Goal: Information Seeking & Learning: Learn about a topic

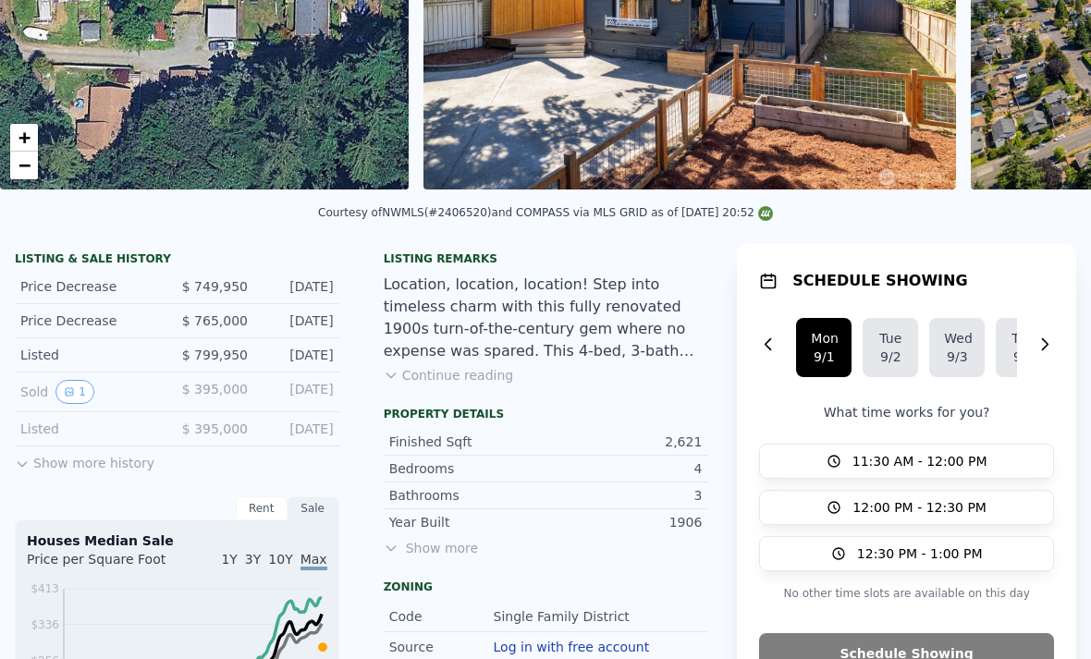
scroll to position [277, 0]
click at [126, 401] on div "Sold 1" at bounding box center [91, 392] width 142 height 24
click at [67, 388] on icon "View historical data" at bounding box center [69, 392] width 11 height 11
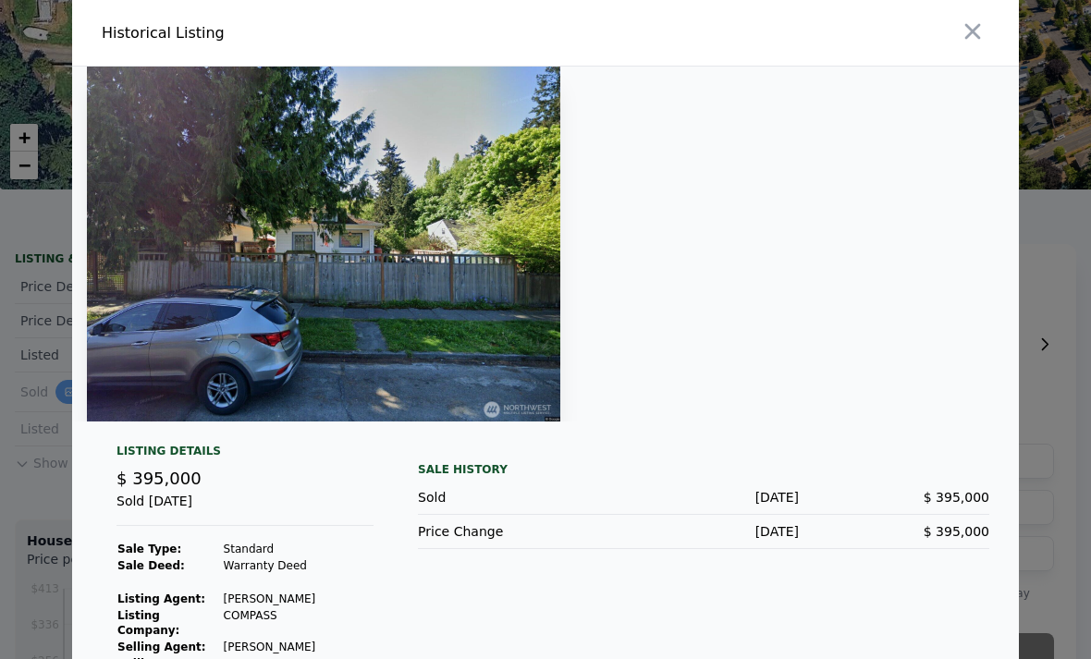
scroll to position [5, 0]
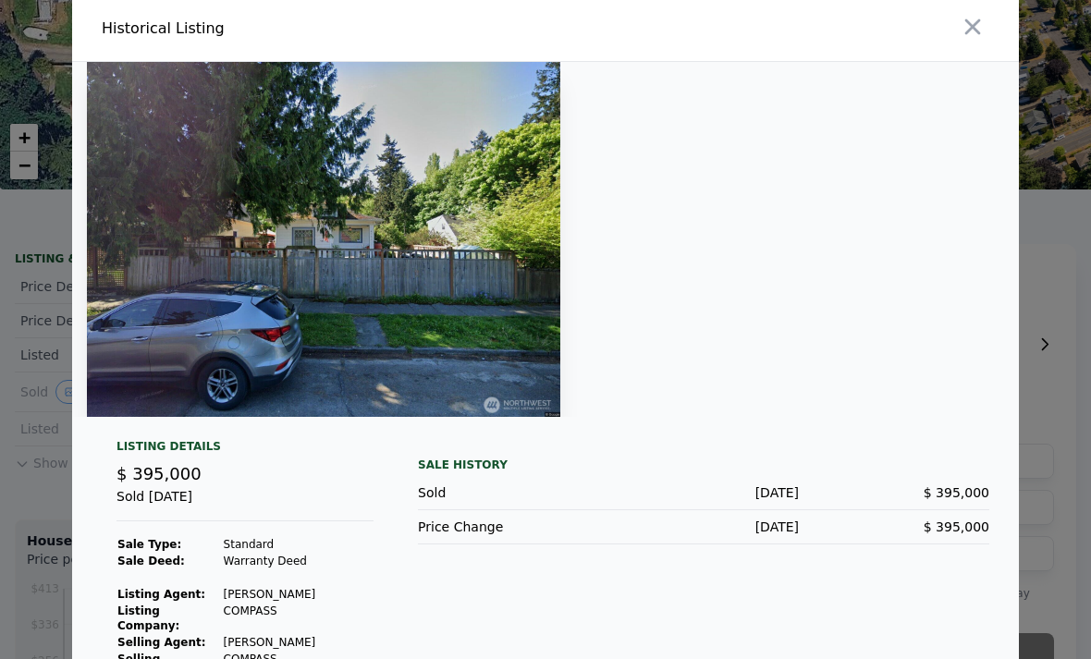
click at [464, 365] on img at bounding box center [324, 239] width 474 height 355
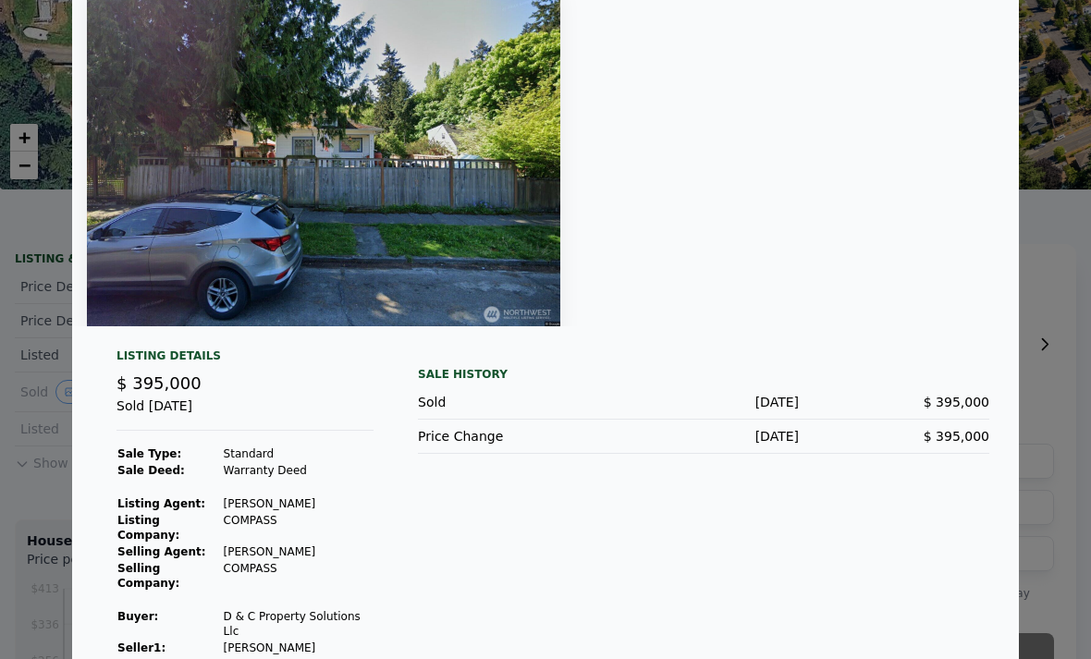
scroll to position [93, 0]
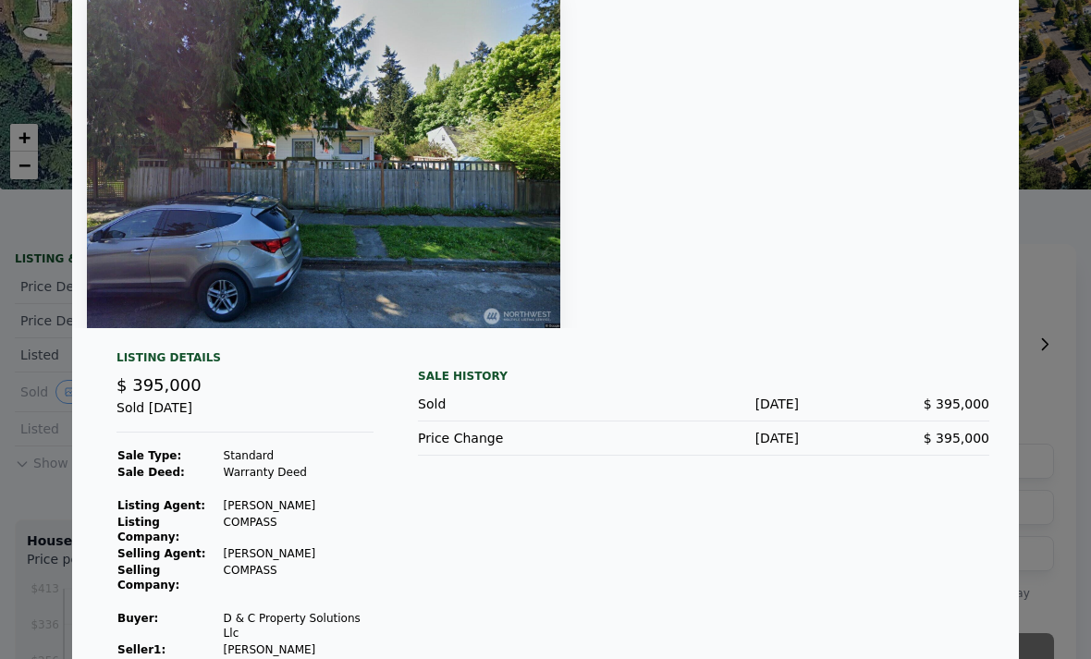
click at [37, 332] on div at bounding box center [545, 329] width 1091 height 659
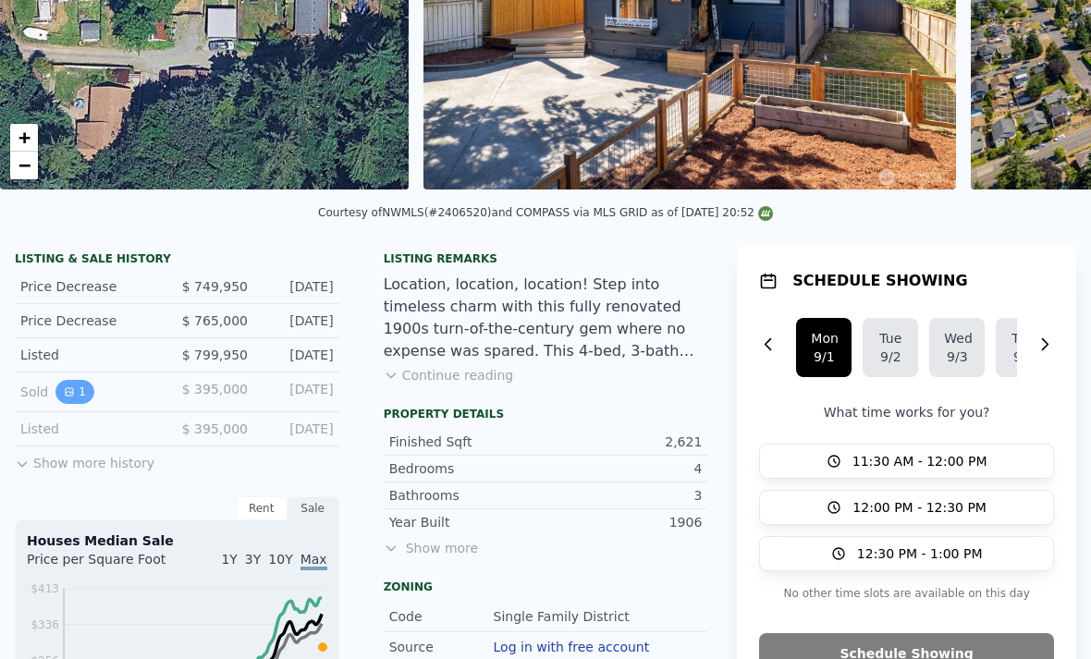
click at [76, 388] on button "1" at bounding box center [74, 392] width 39 height 24
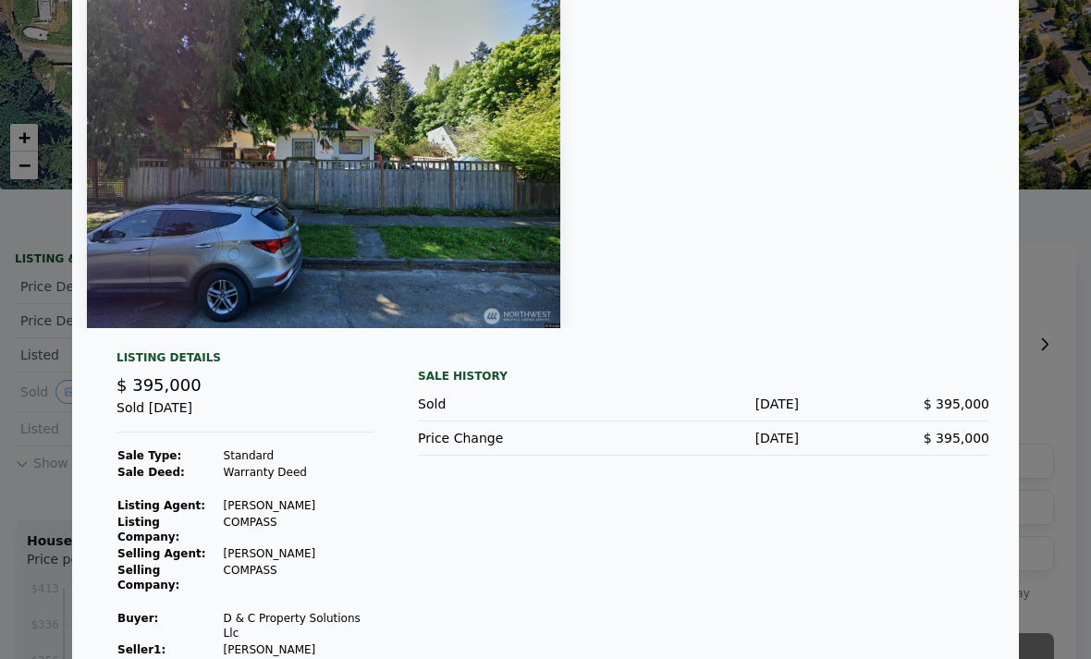
click at [60, 380] on div at bounding box center [545, 329] width 1091 height 659
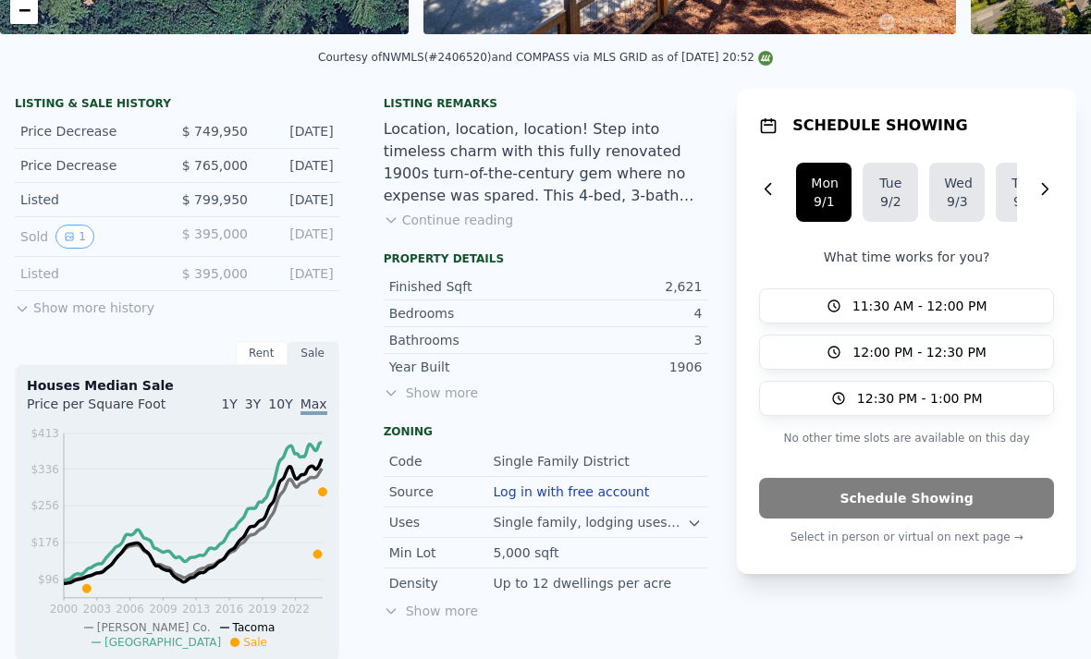
scroll to position [433, 0]
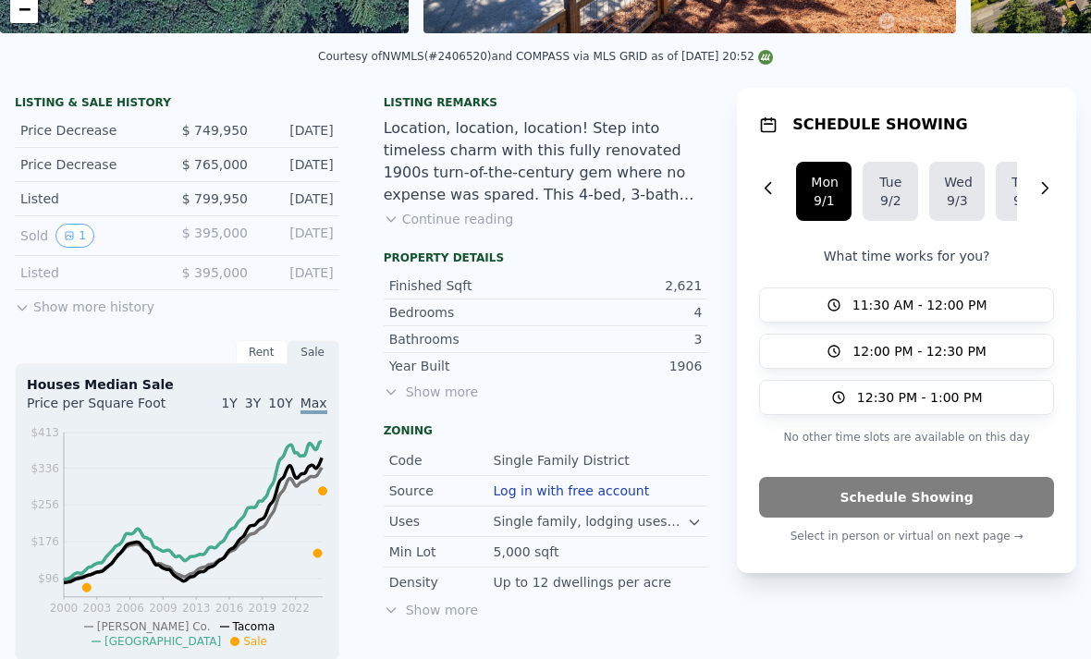
click at [22, 302] on icon at bounding box center [22, 308] width 15 height 15
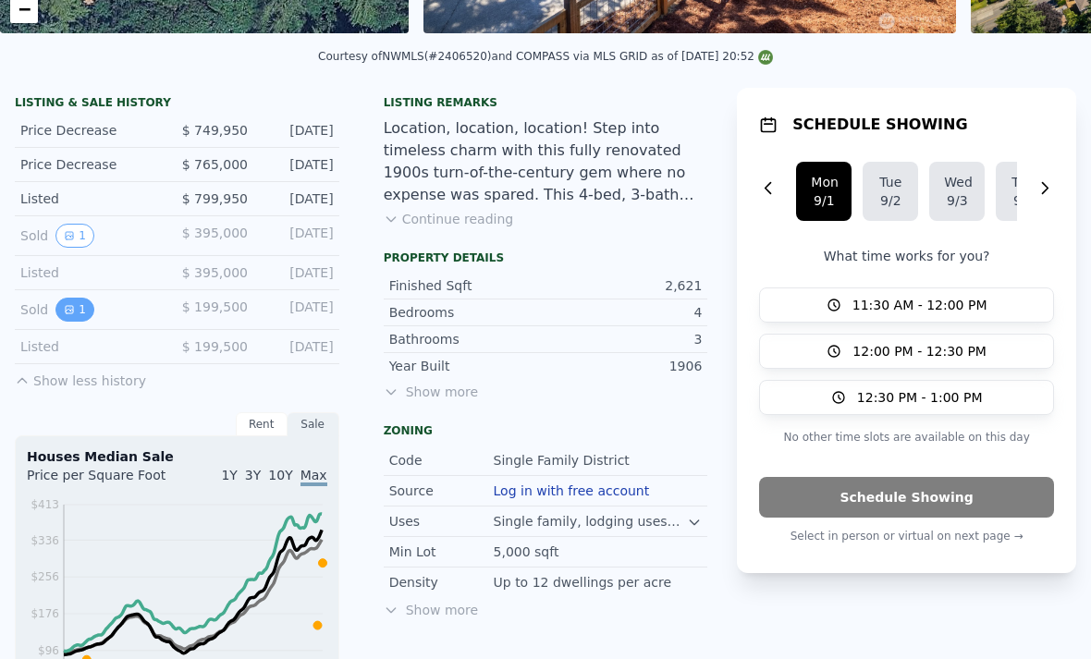
click at [55, 305] on button "1" at bounding box center [74, 310] width 39 height 24
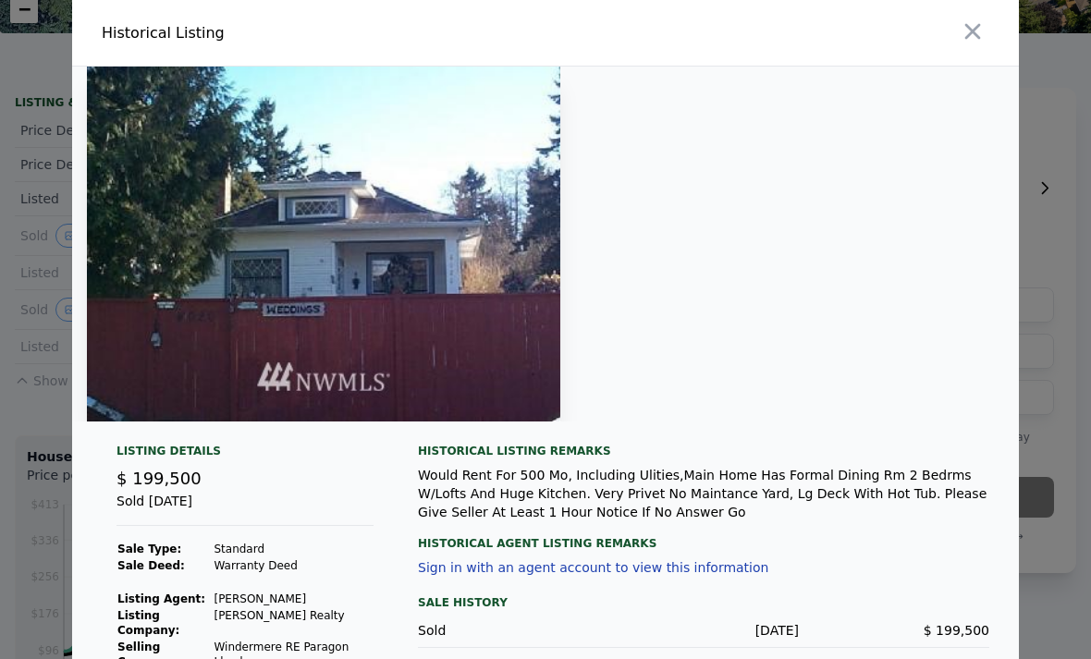
click at [37, 321] on div at bounding box center [545, 329] width 1091 height 659
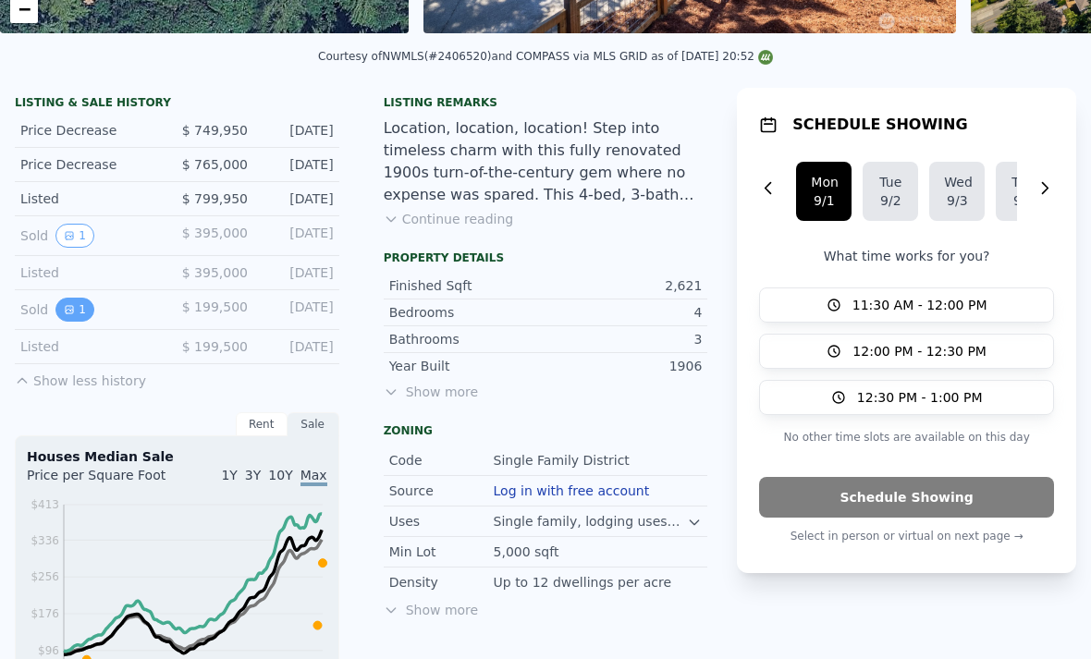
click at [59, 312] on button "1" at bounding box center [74, 310] width 39 height 24
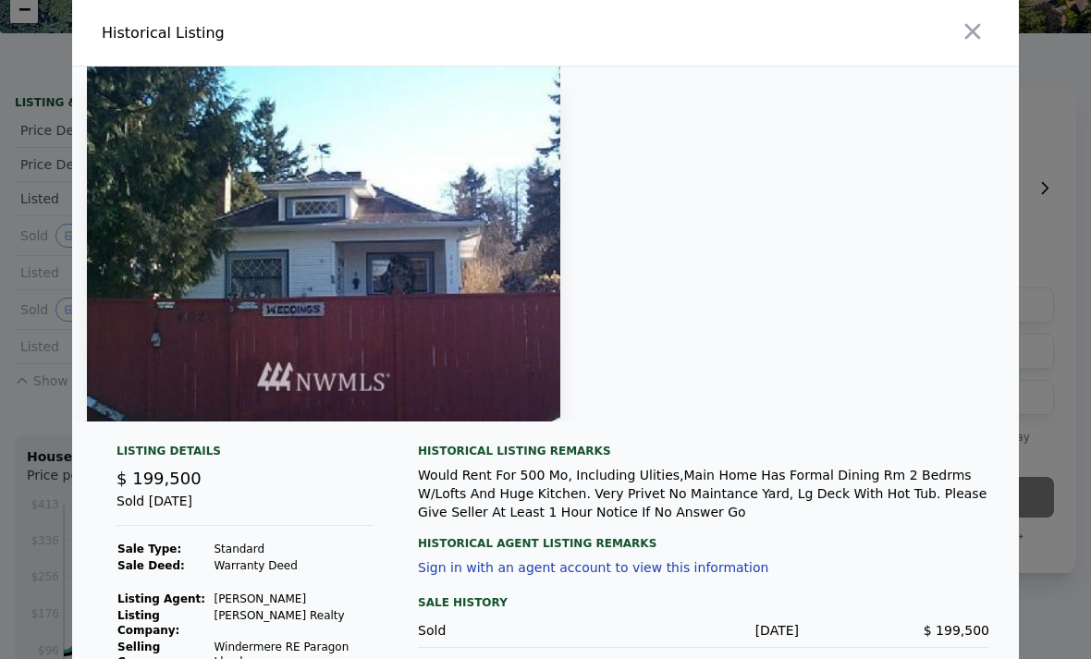
click at [35, 315] on div at bounding box center [545, 329] width 1091 height 659
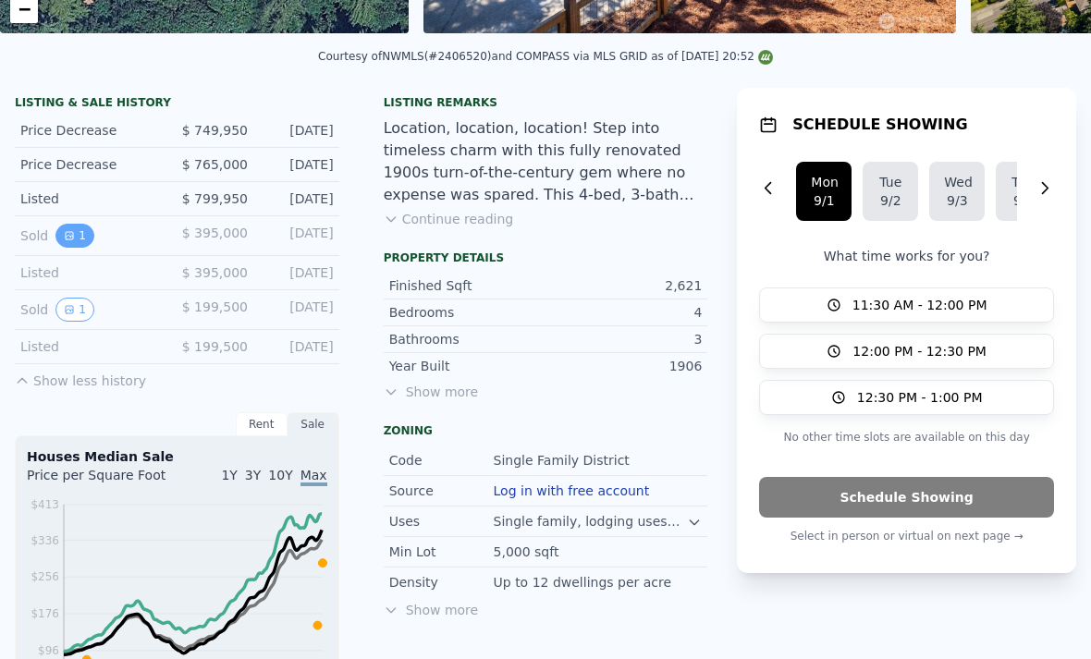
click at [77, 228] on button "1" at bounding box center [74, 236] width 39 height 24
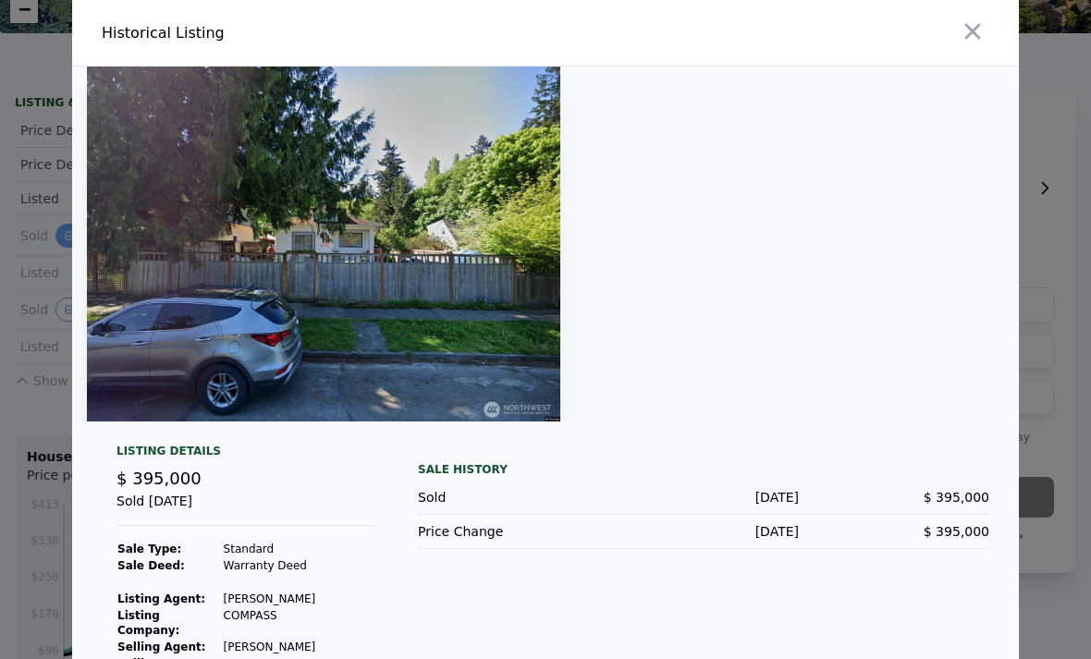
scroll to position [0, 0]
click at [977, 24] on icon "button" at bounding box center [973, 31] width 26 height 26
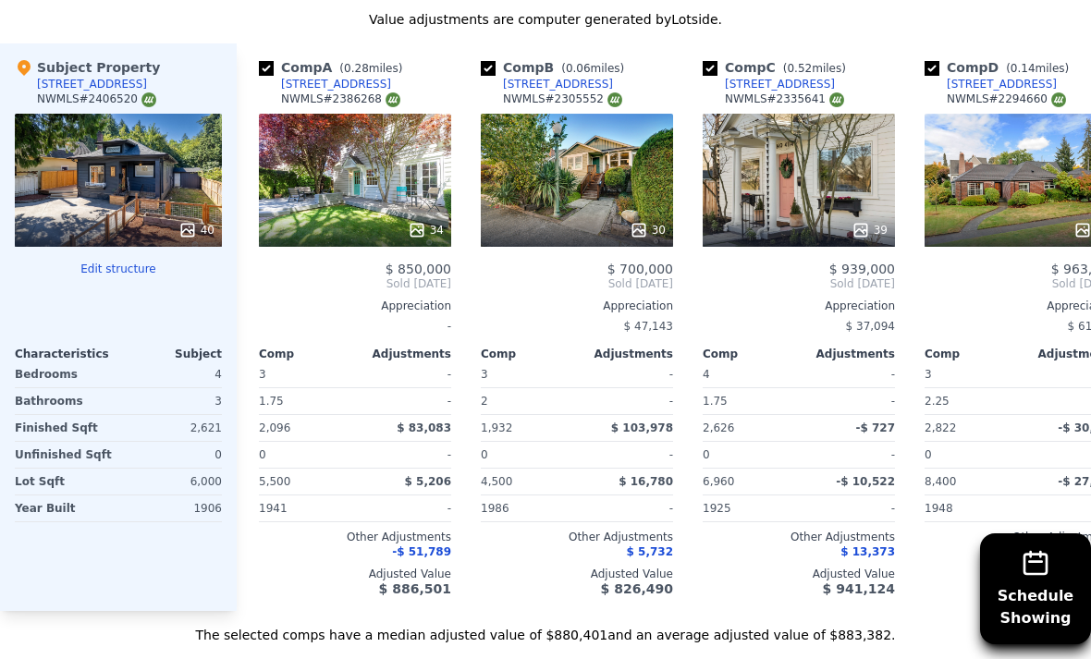
scroll to position [1807, 0]
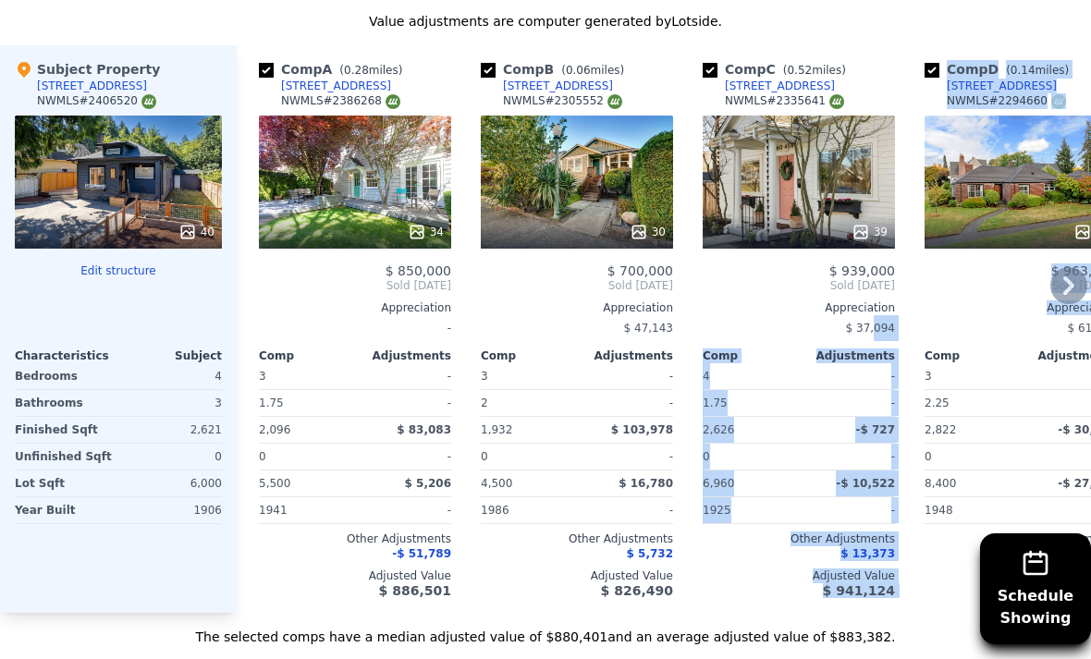
click at [977, 376] on div "3" at bounding box center [971, 376] width 92 height 26
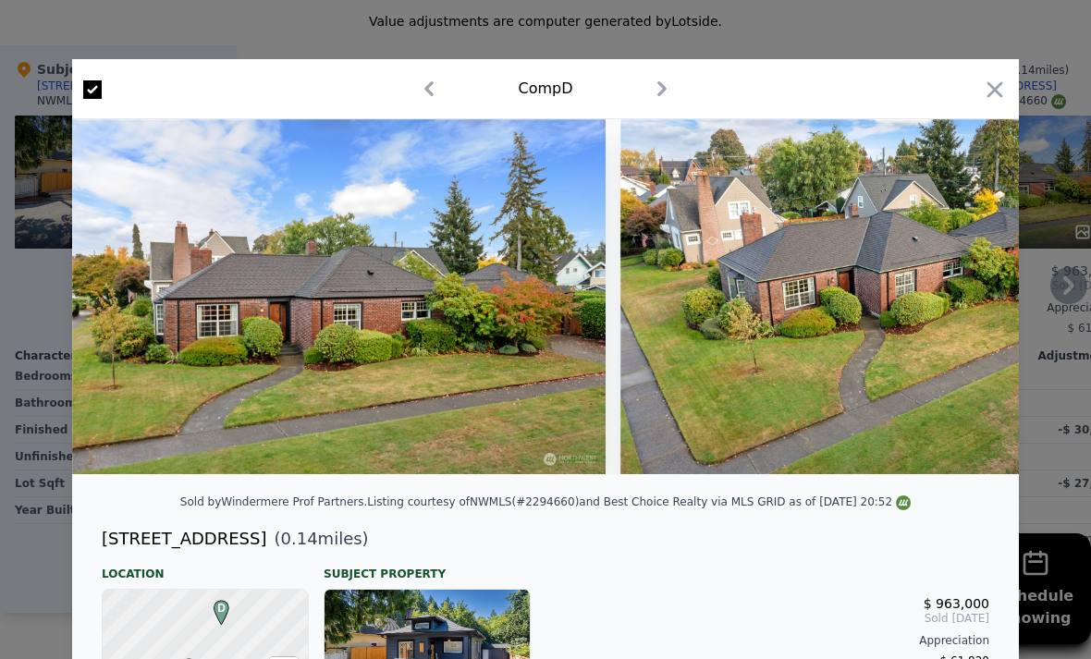
click at [1004, 80] on icon "button" at bounding box center [995, 90] width 26 height 26
click at [982, 92] on div "[STREET_ADDRESS]" at bounding box center [1002, 86] width 110 height 15
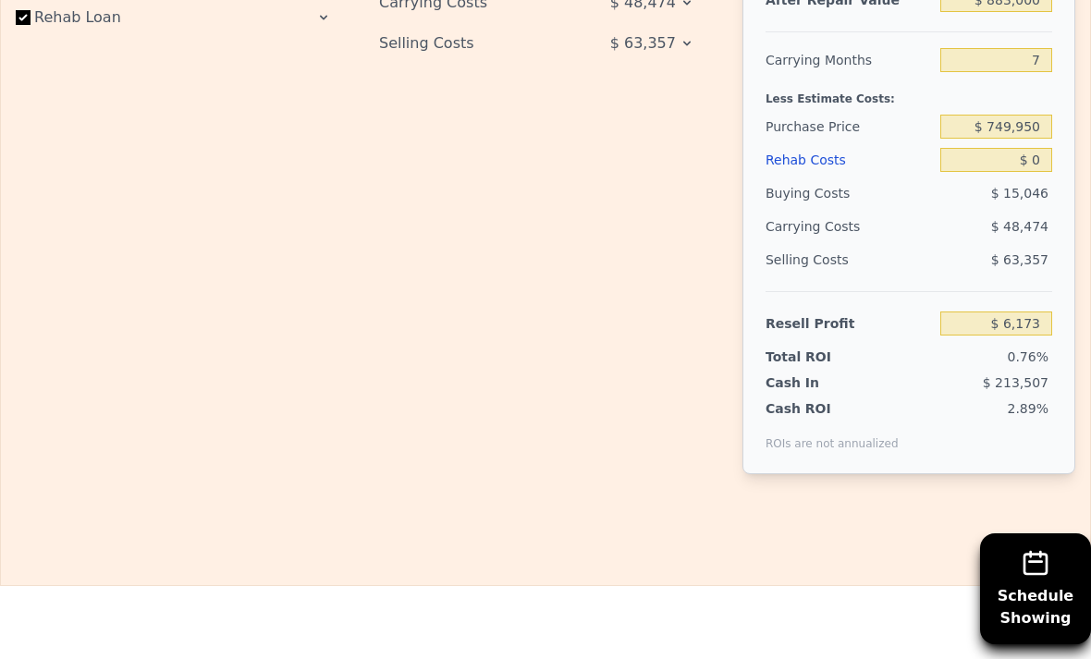
scroll to position [2768, 0]
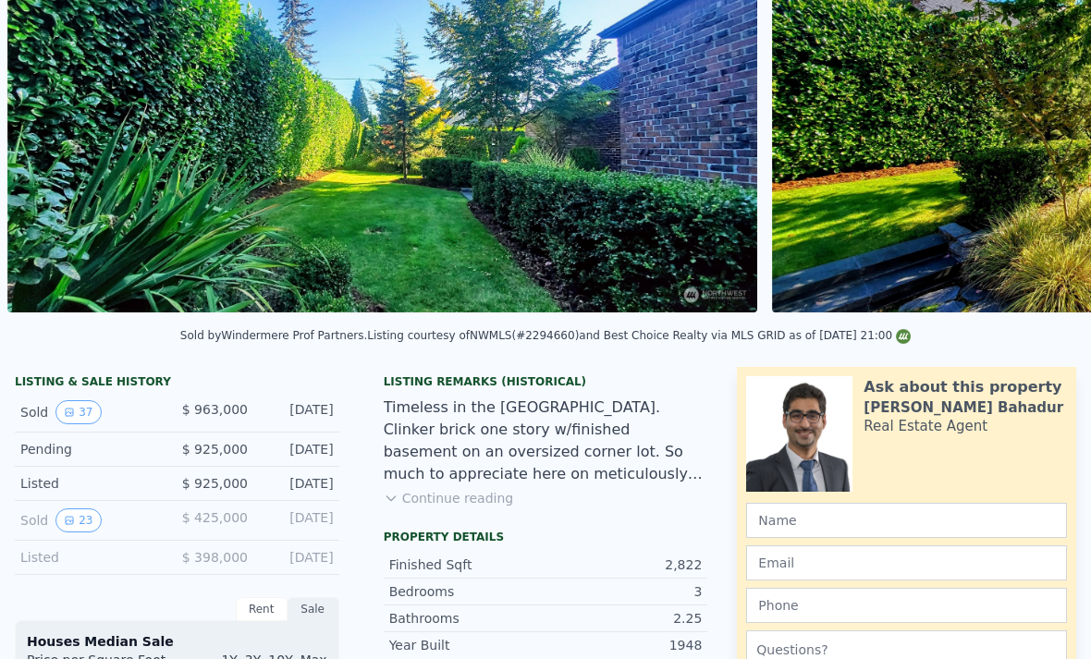
scroll to position [68, 0]
